Goal: Transaction & Acquisition: Register for event/course

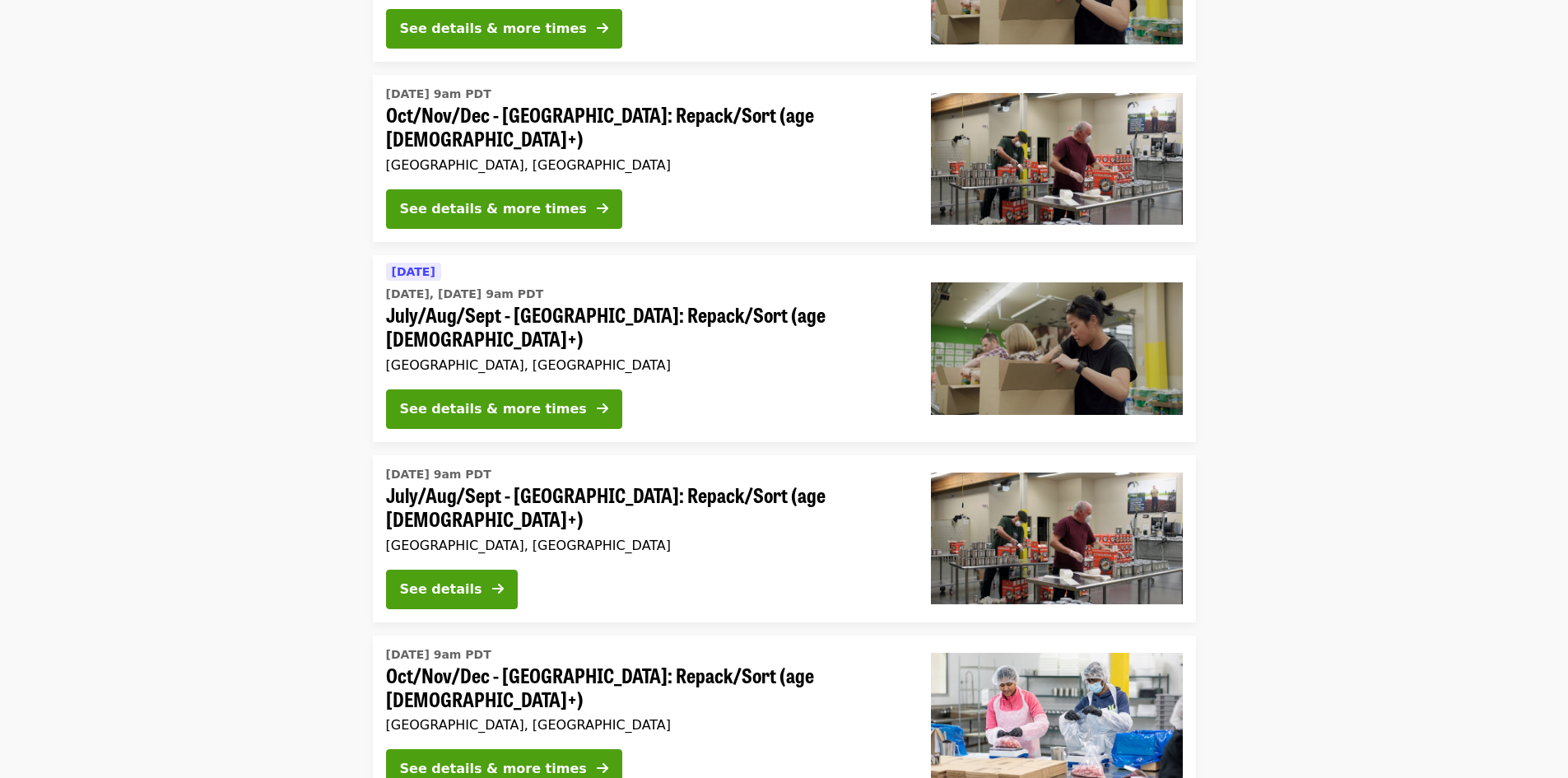
scroll to position [741, 0]
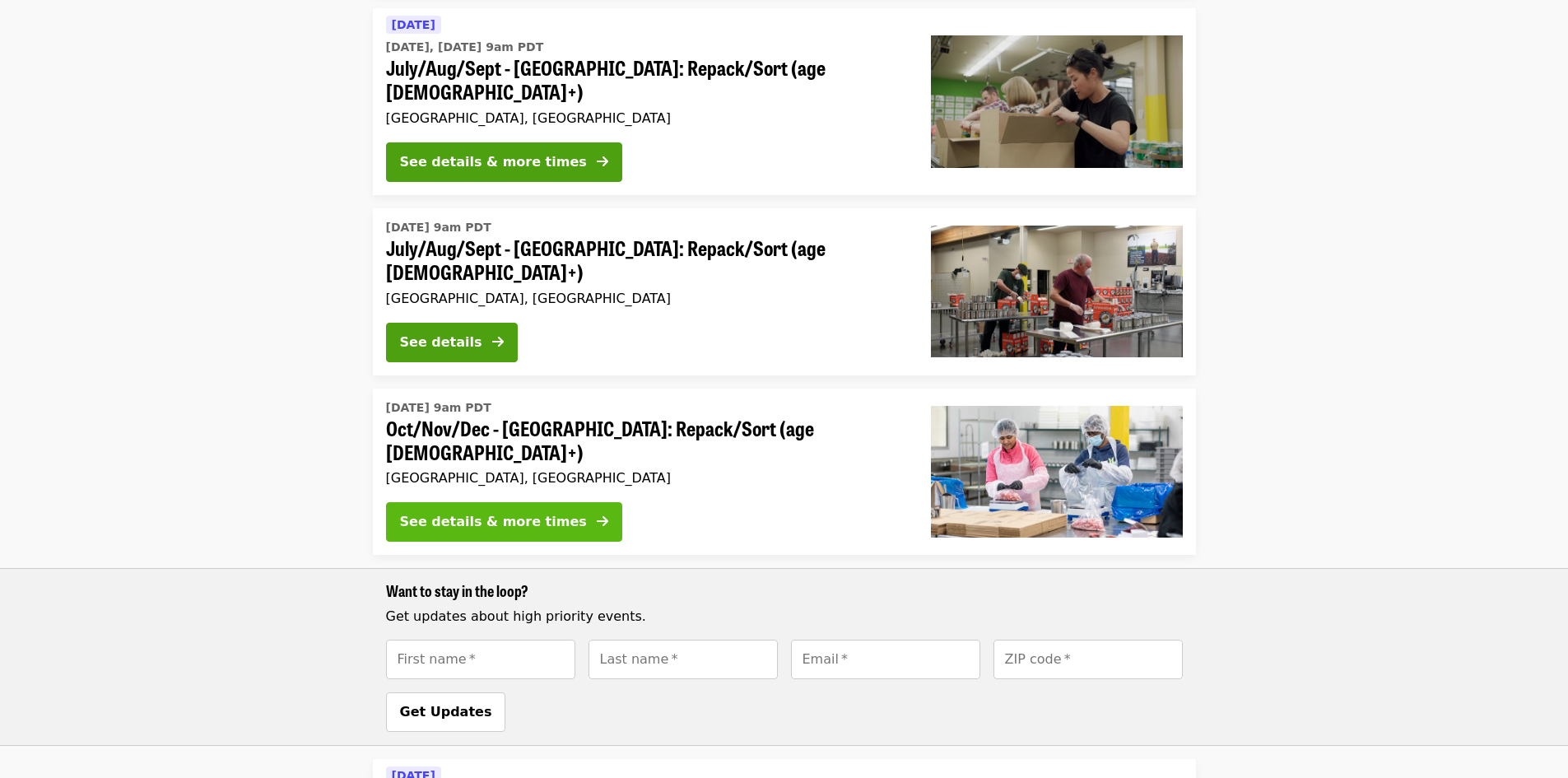
click at [517, 512] on div "See details & more times" at bounding box center [493, 522] width 187 height 20
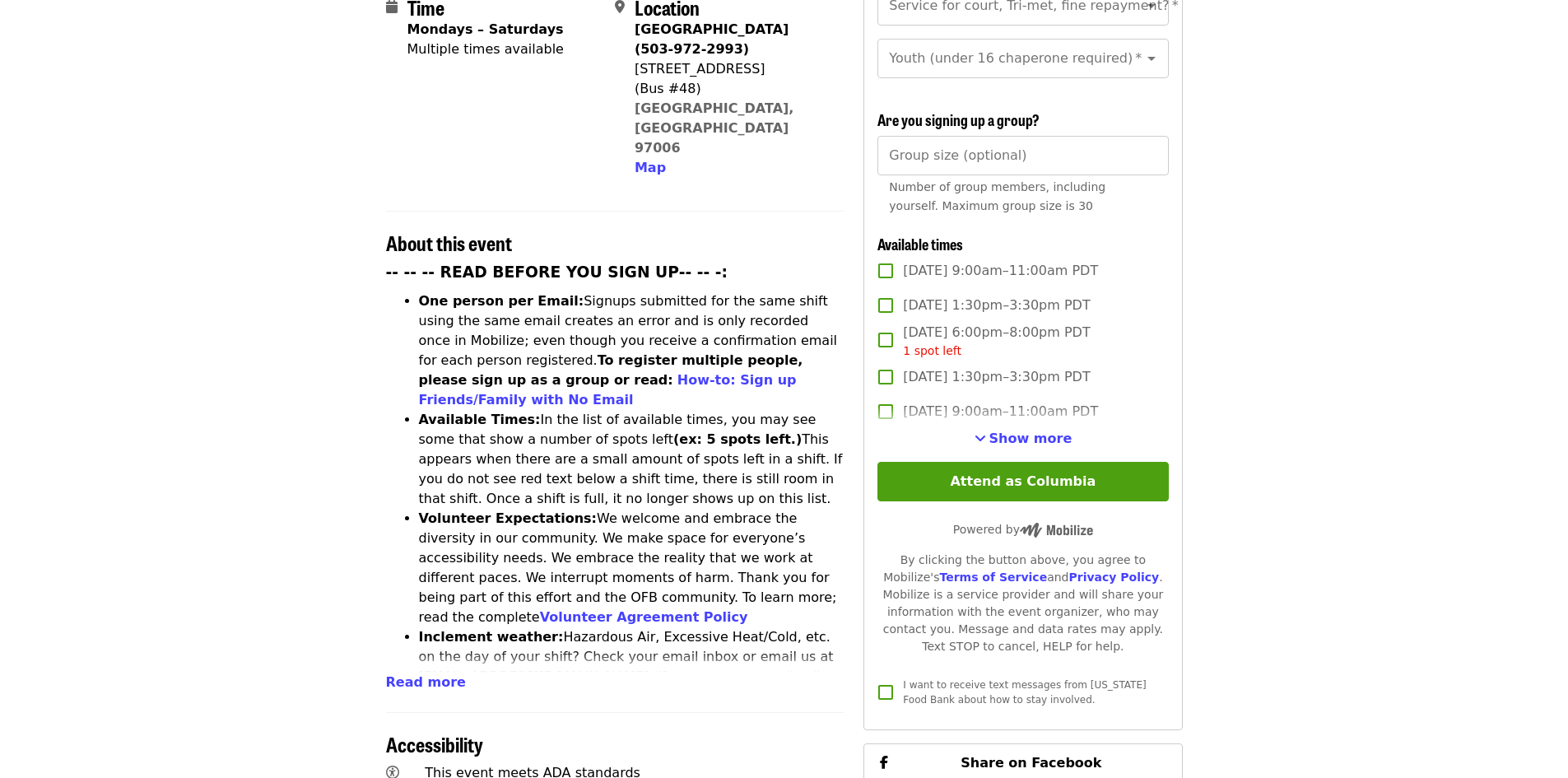
scroll to position [31, 0]
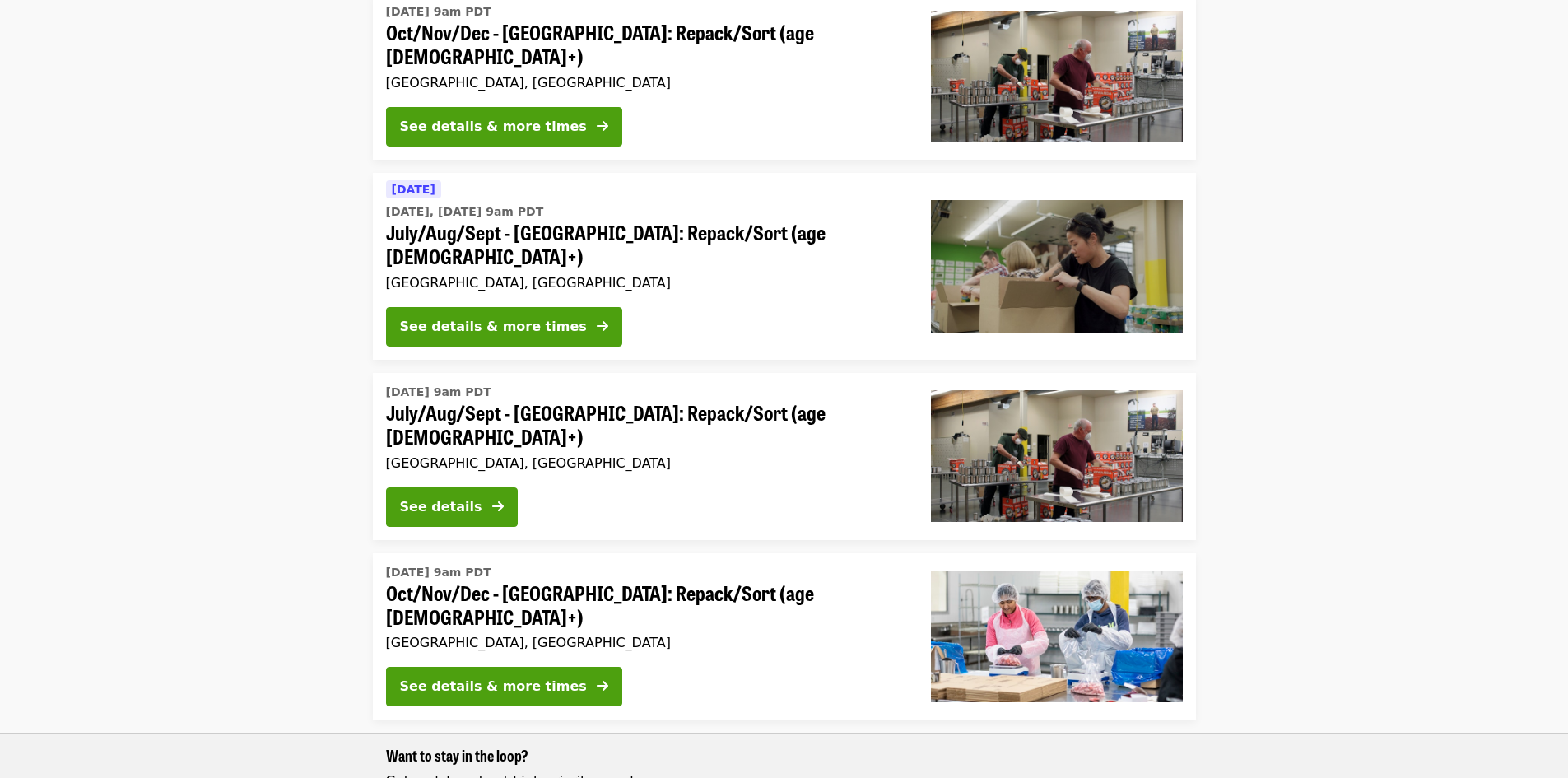
scroll to position [412, 0]
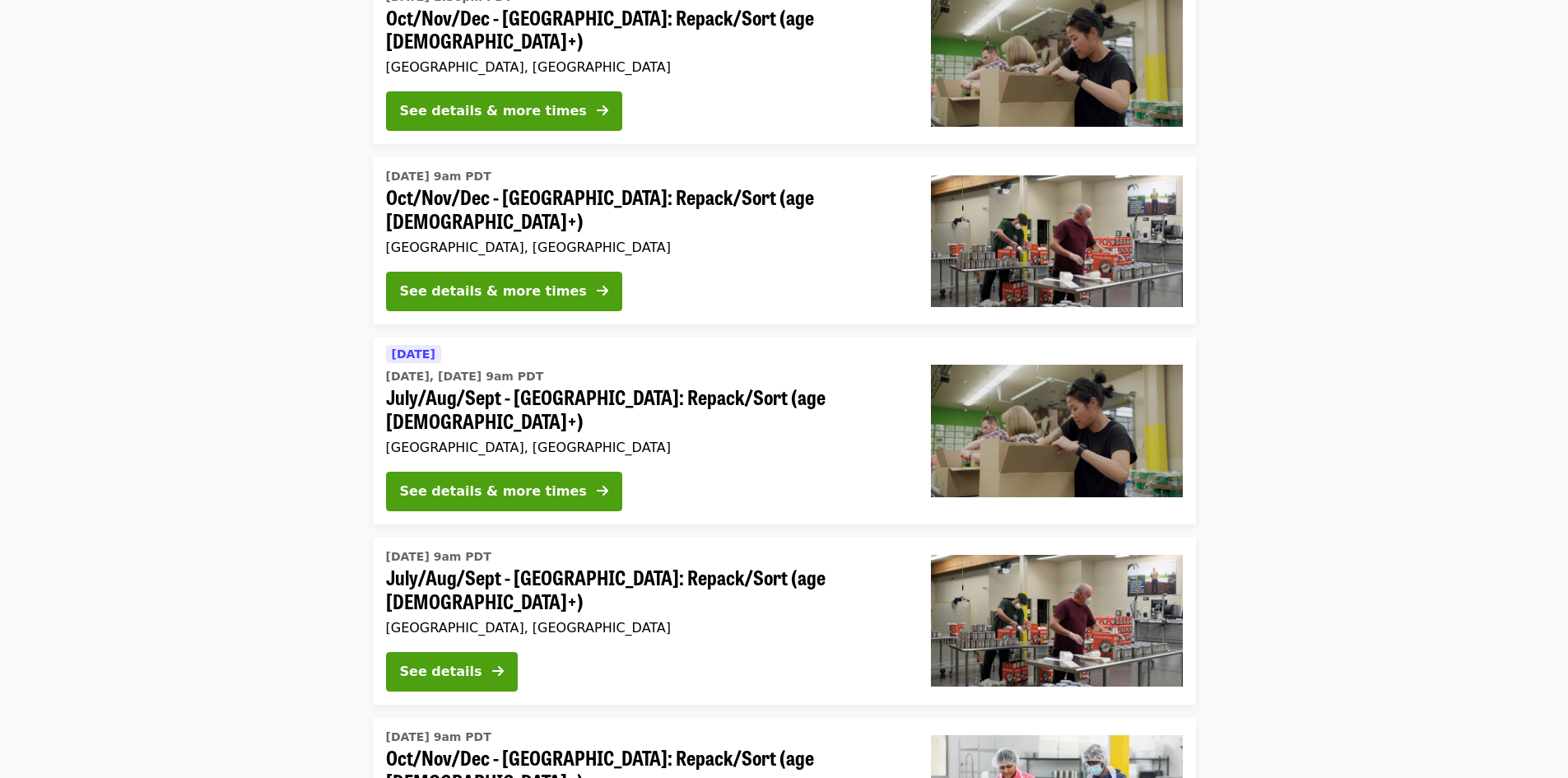
click at [506, 185] on span "Oct/Nov/Dec - [GEOGRAPHIC_DATA]: Repack/Sort (age [DEMOGRAPHIC_DATA]+)" at bounding box center [645, 209] width 519 height 48
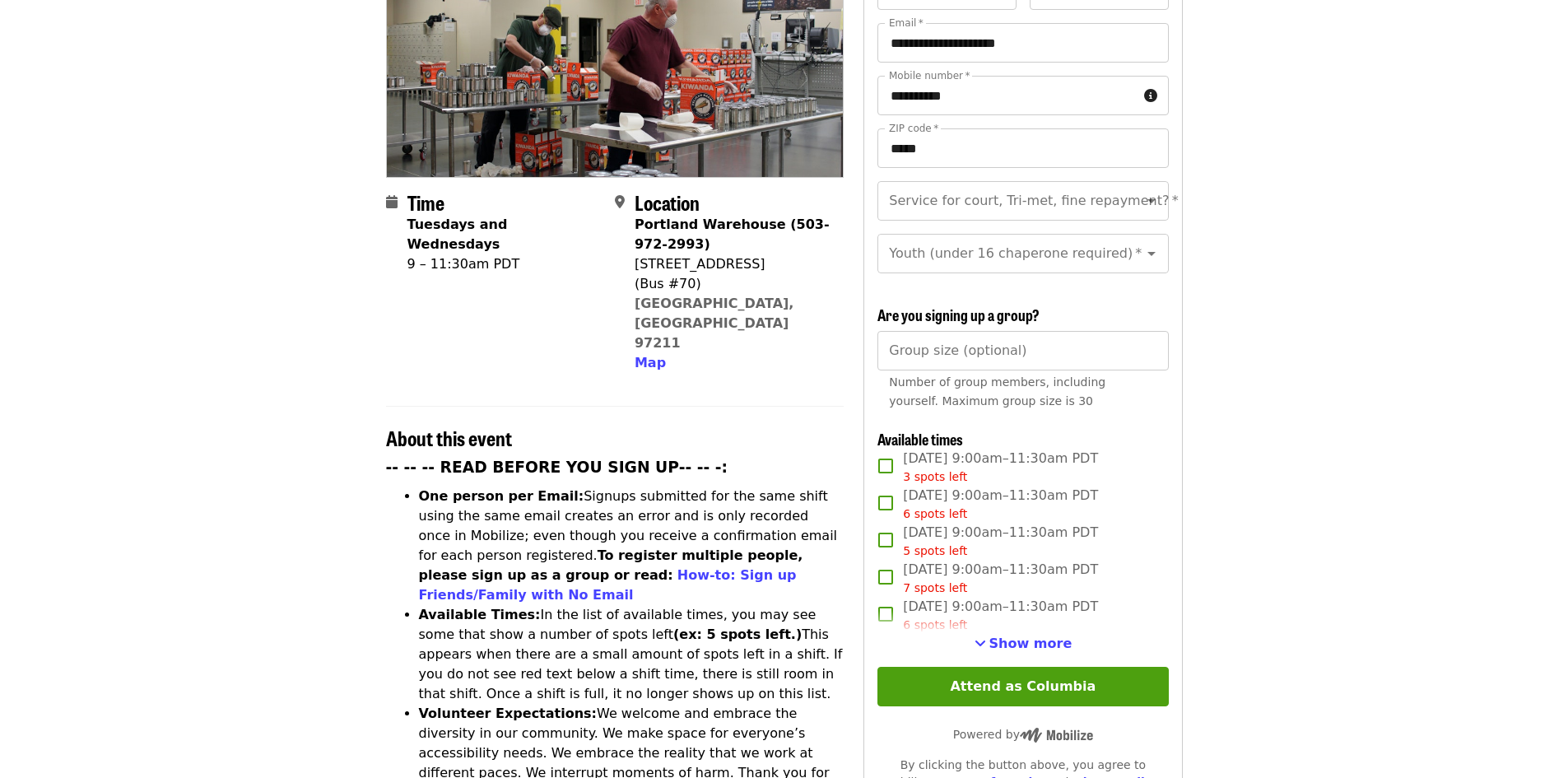
scroll to position [329, 0]
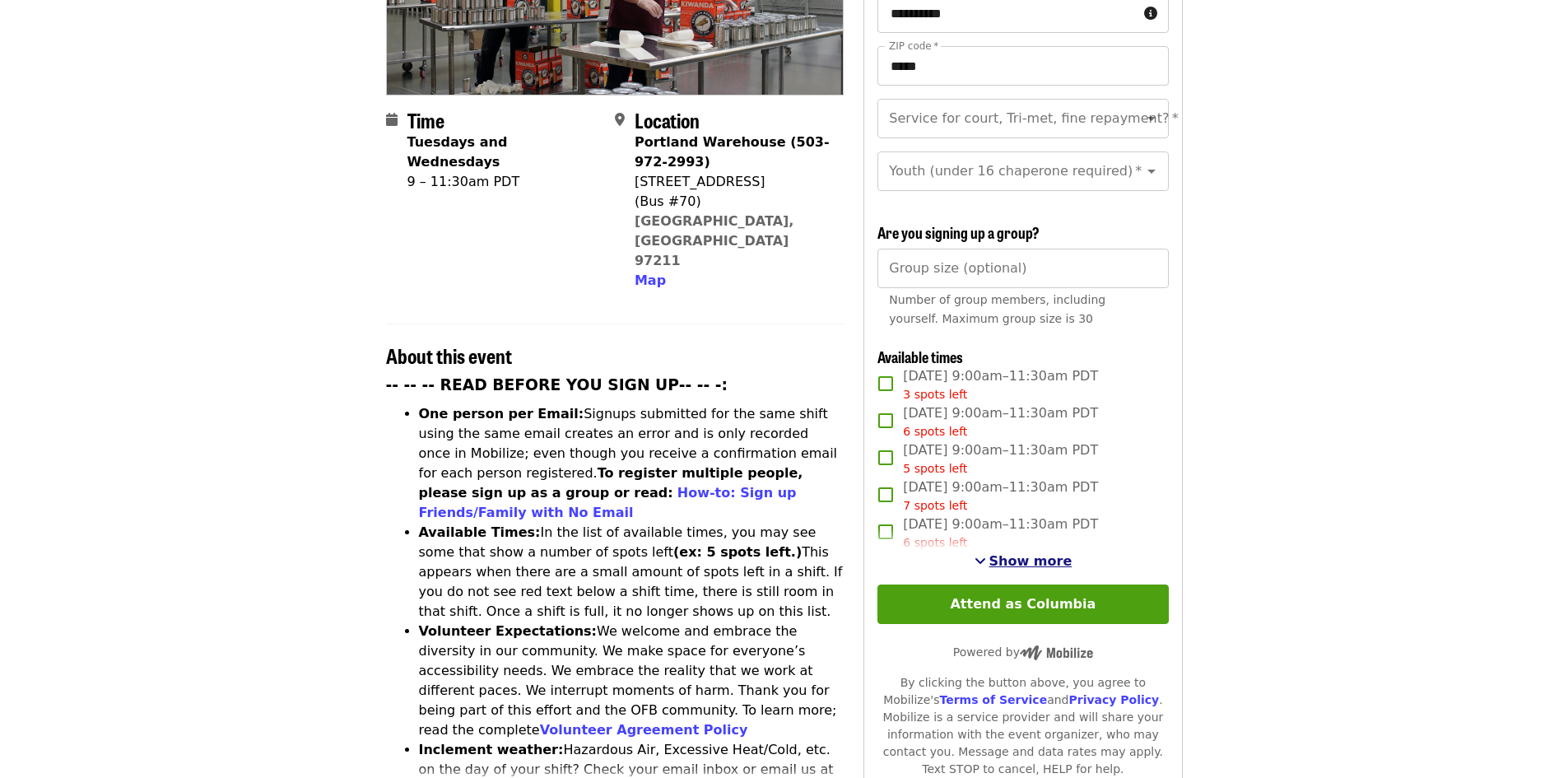
click at [1015, 561] on span "Show more" at bounding box center [1031, 561] width 83 height 15
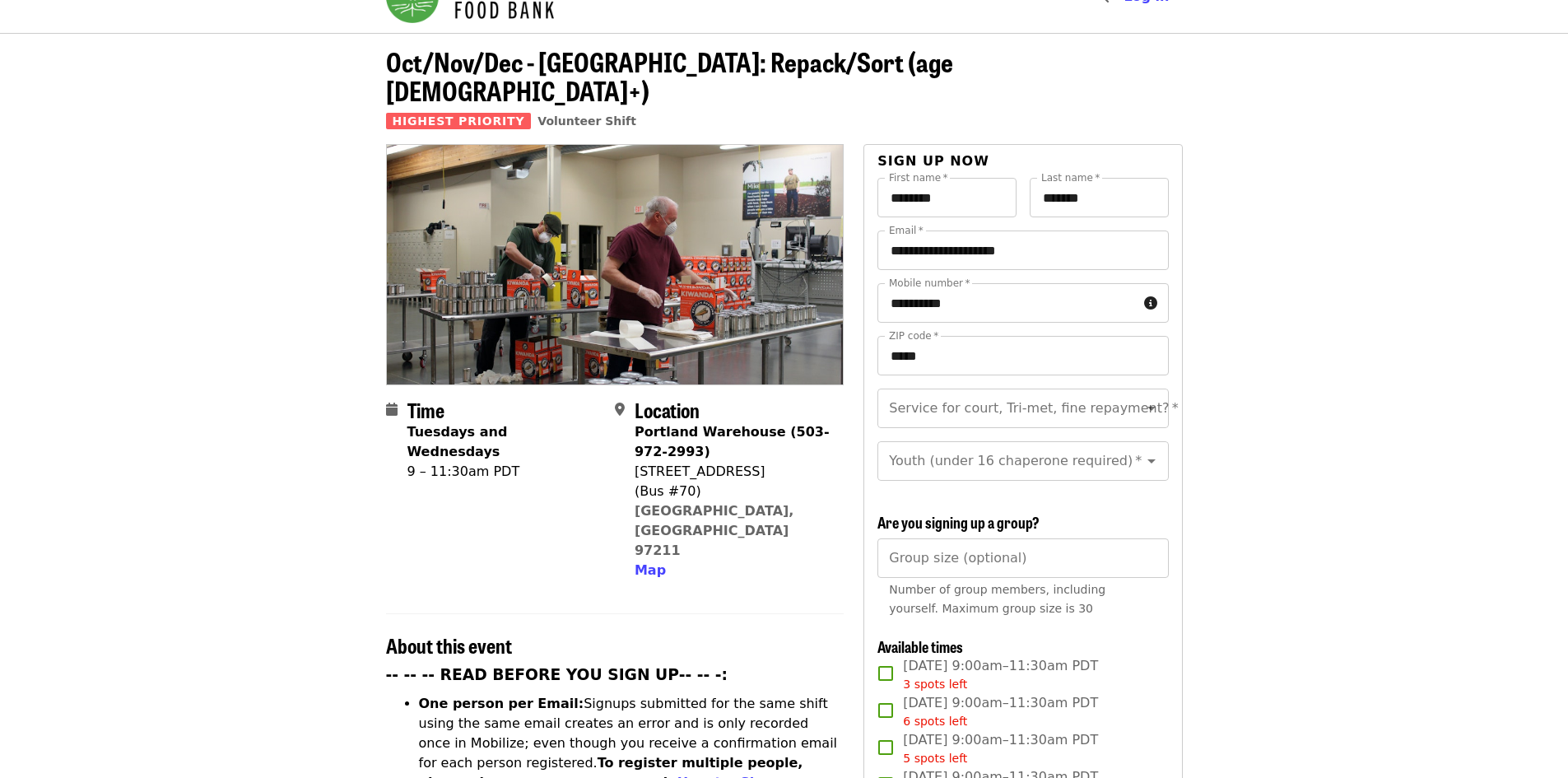
scroll to position [0, 0]
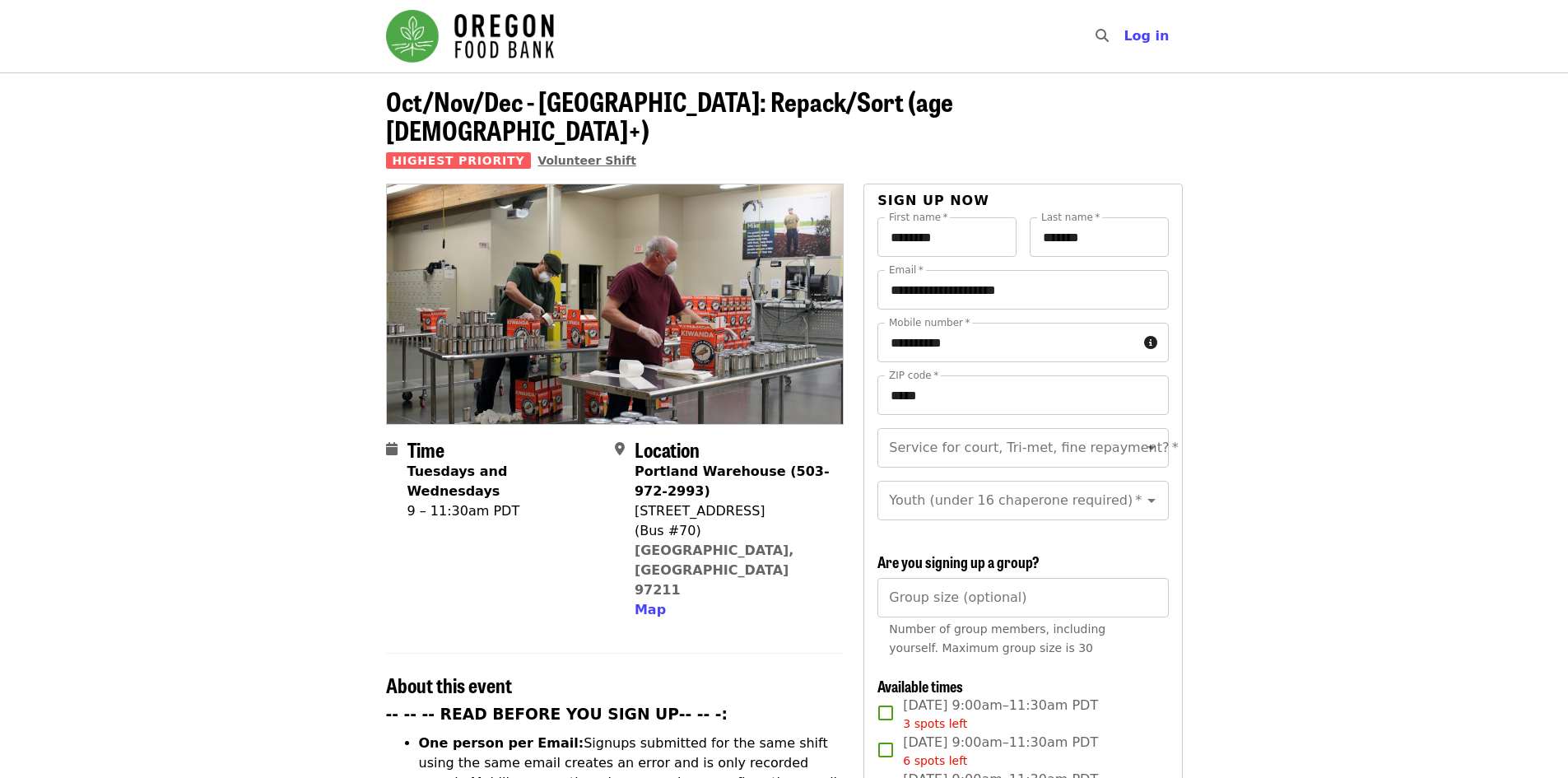
click at [547, 153] on span "Volunteer Shift" at bounding box center [586, 160] width 99 height 13
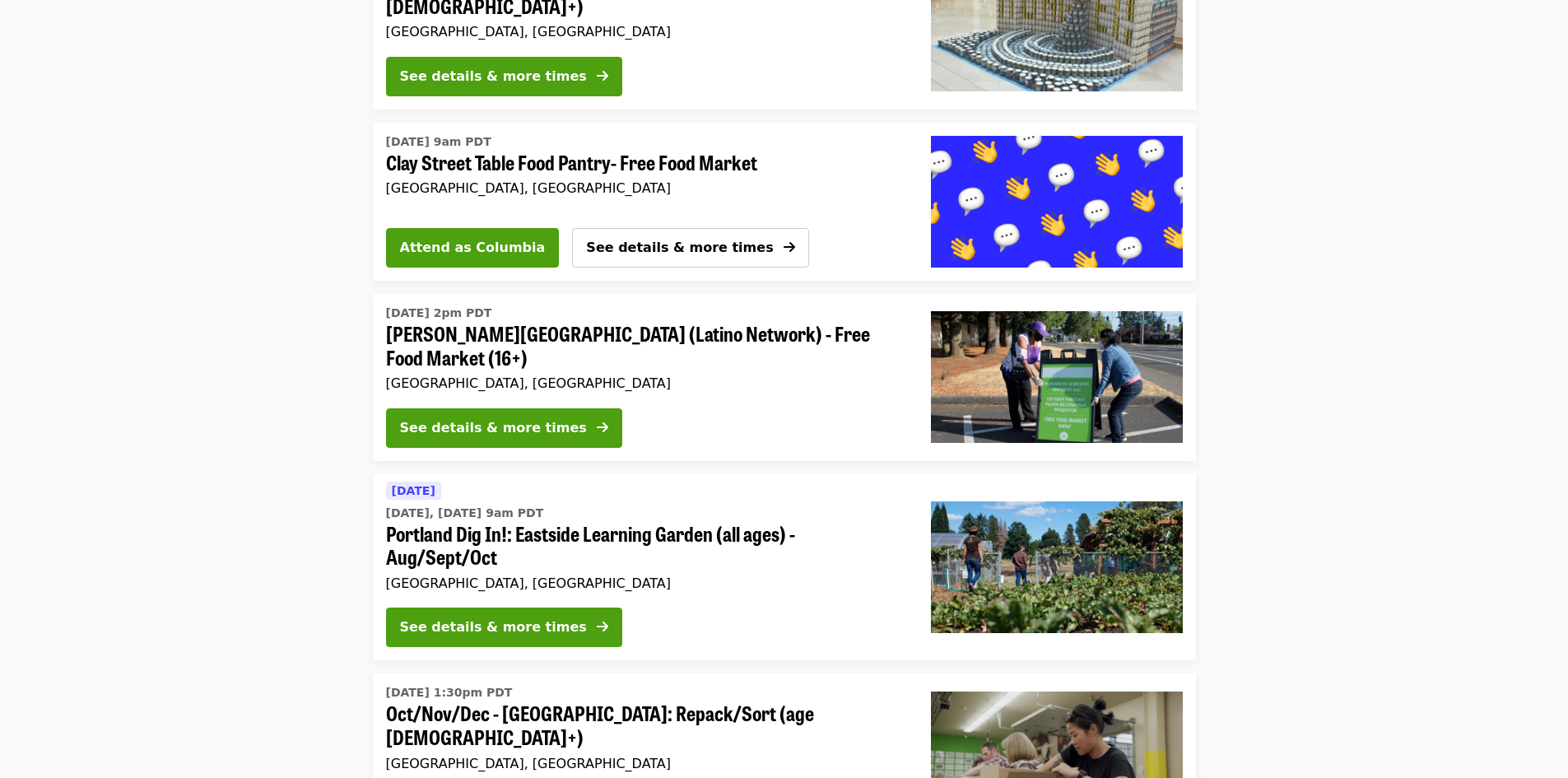
scroll to position [494, 0]
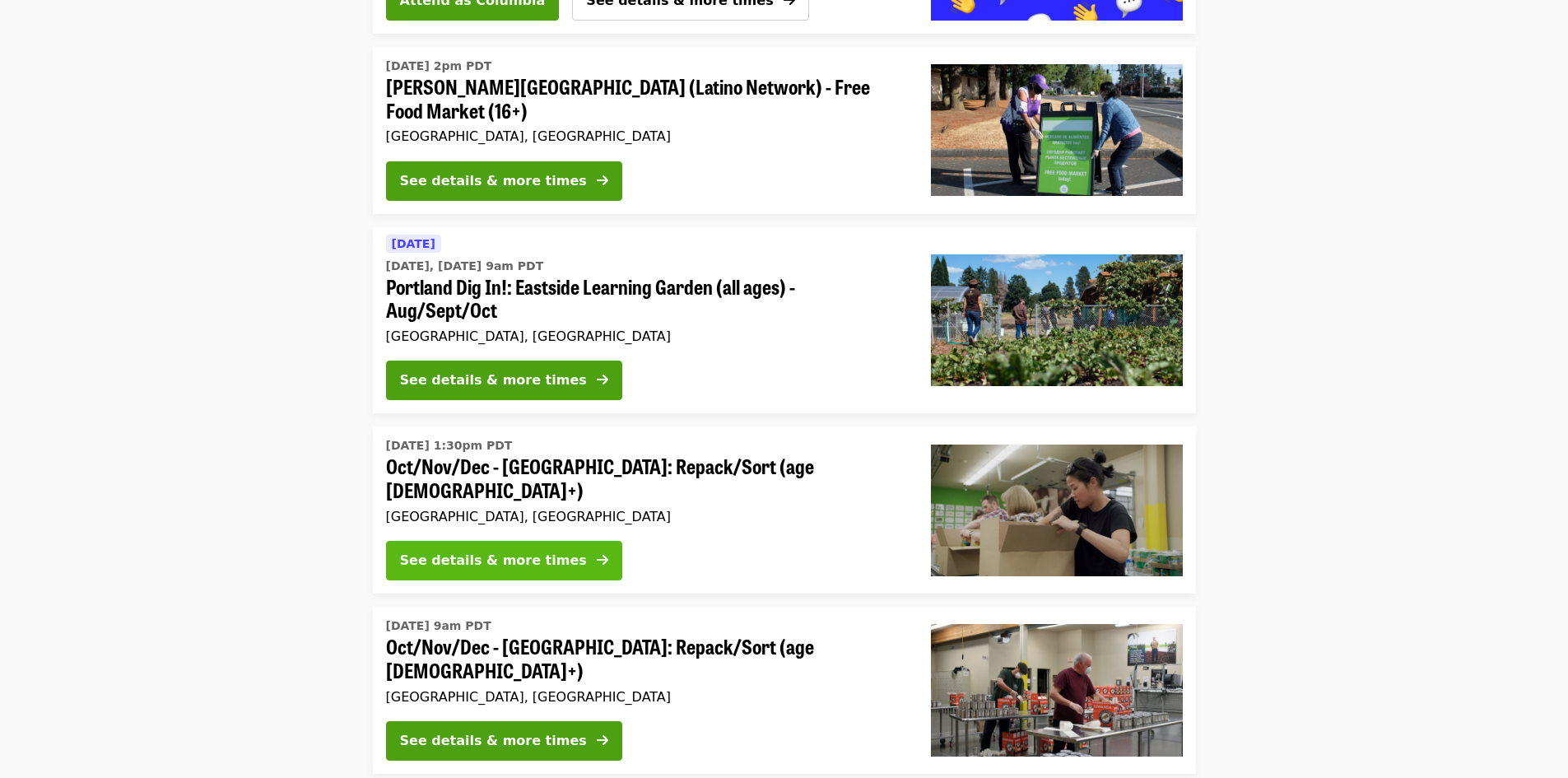
click at [519, 551] on div "See details & more times" at bounding box center [493, 560] width 187 height 20
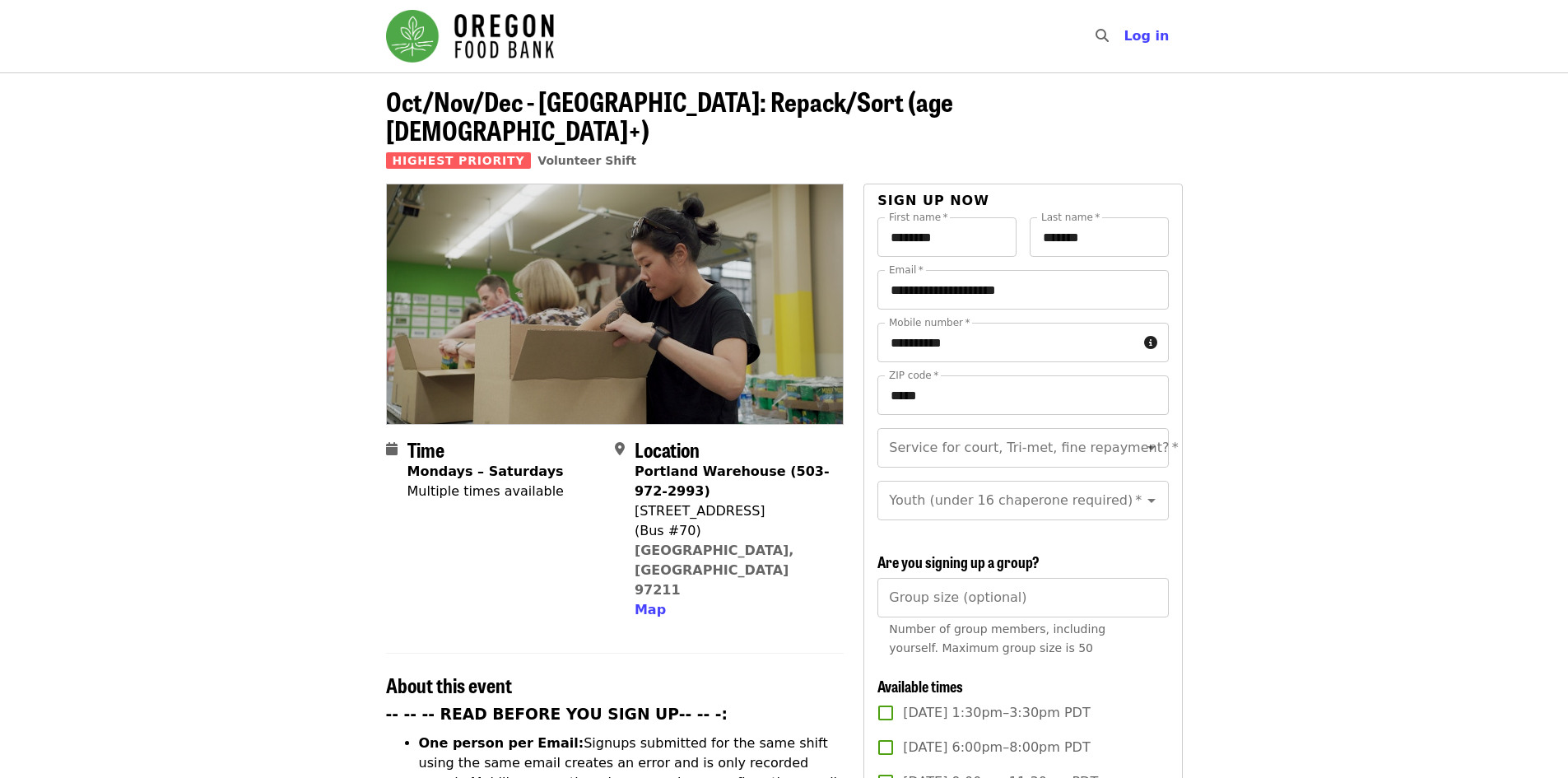
scroll to position [329, 0]
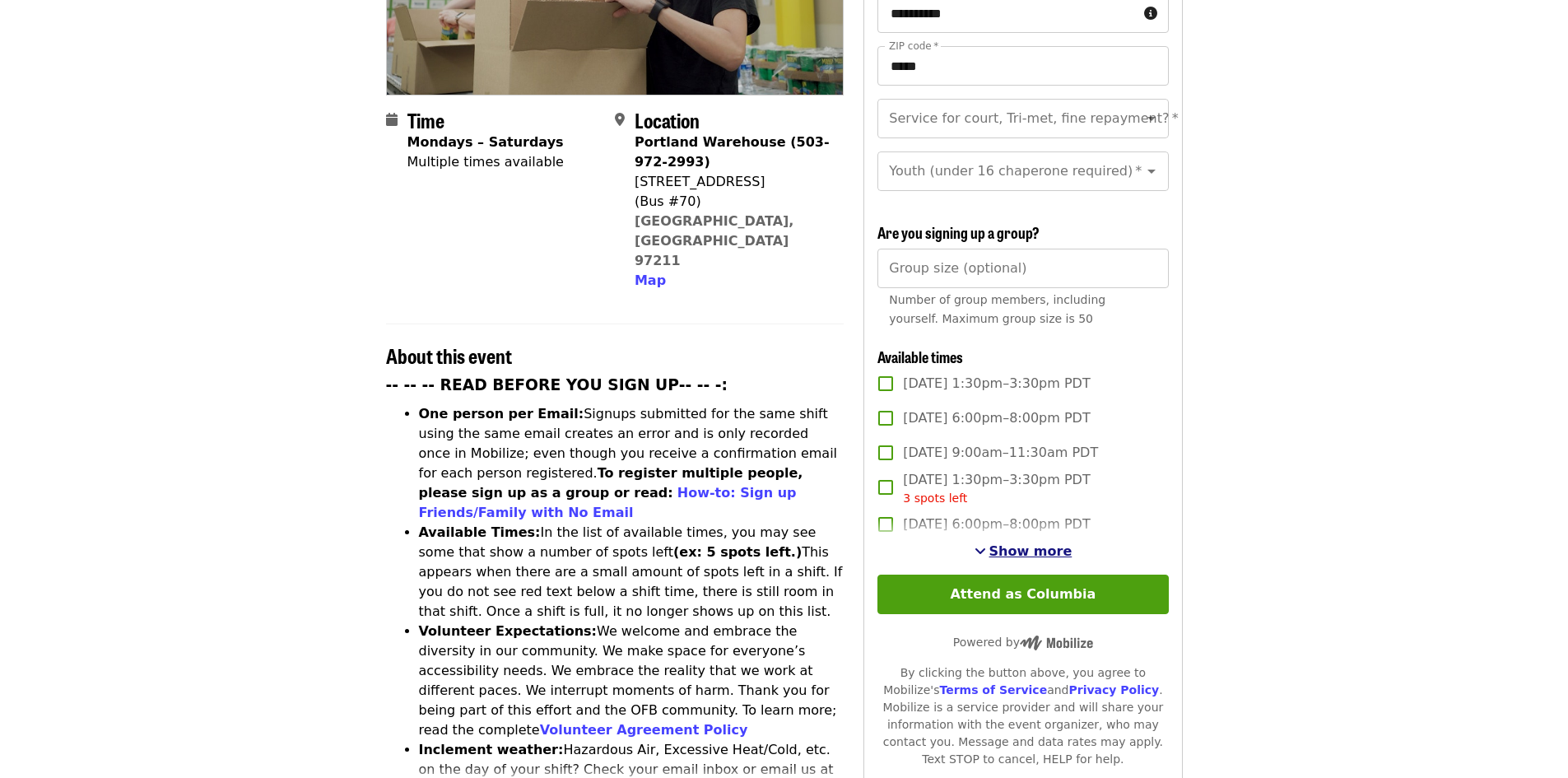
click at [1017, 546] on span "Show more" at bounding box center [1031, 551] width 83 height 15
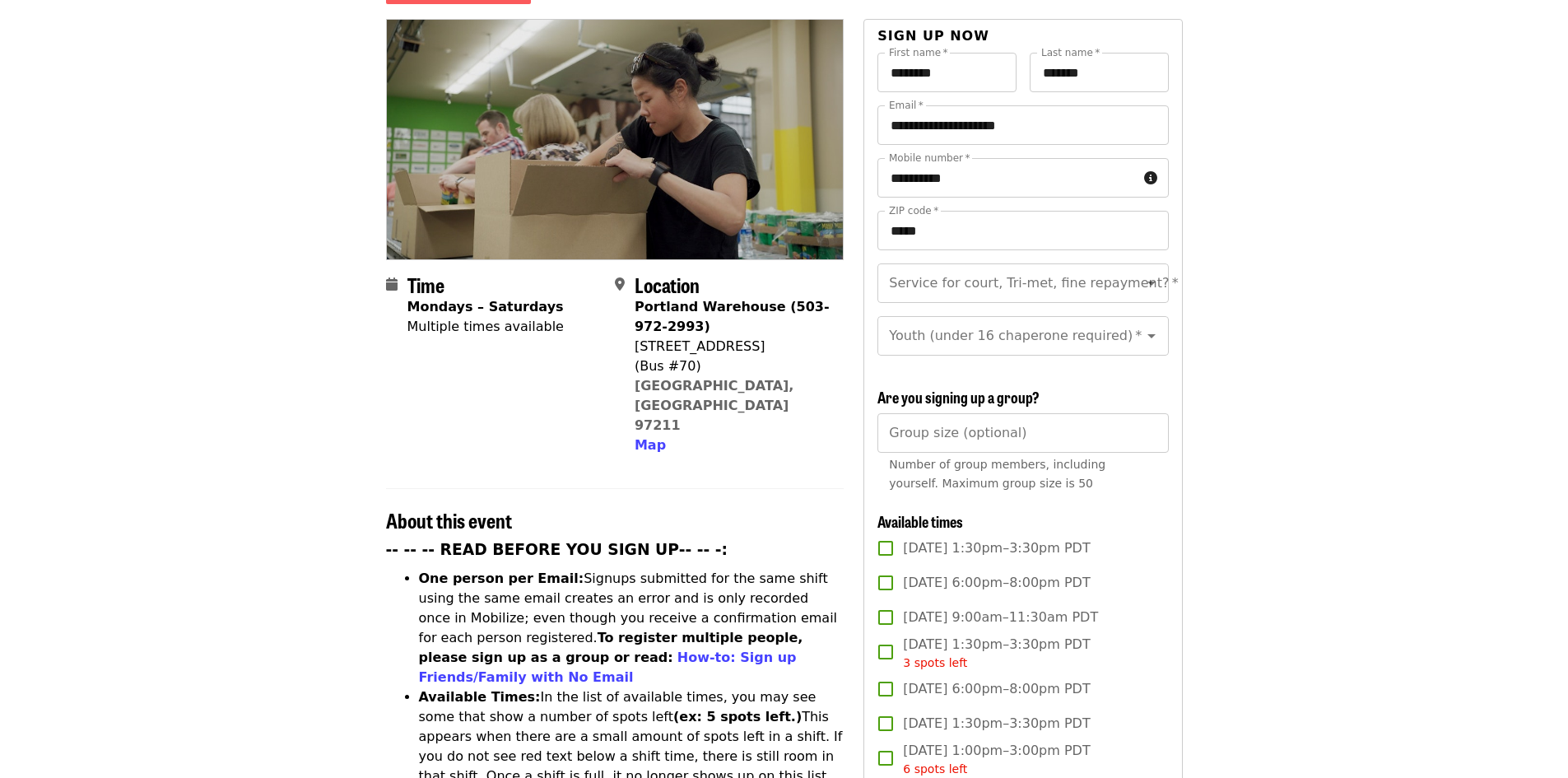
scroll to position [0, 0]
